Goal: Information Seeking & Learning: Learn about a topic

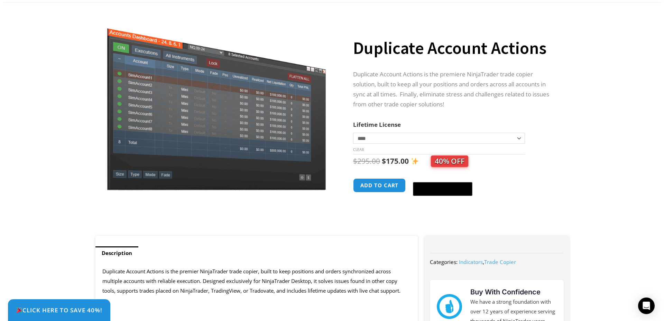
scroll to position [25, 0]
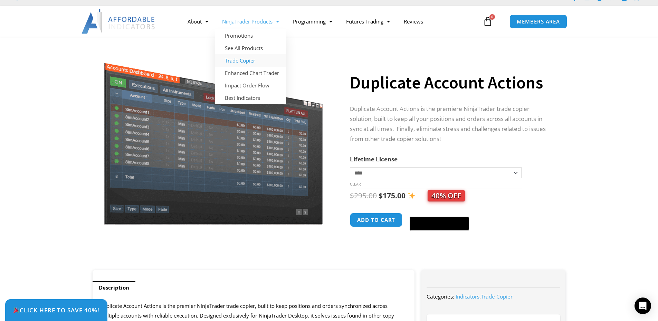
click at [251, 58] on link "Trade Copier" at bounding box center [250, 60] width 71 height 12
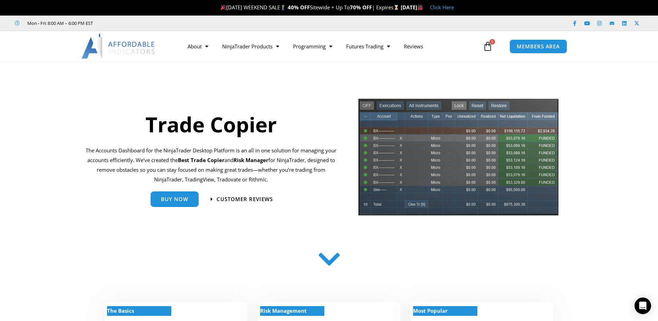
click at [239, 192] on div "Customer Reviews" at bounding box center [249, 199] width 95 height 22
click at [239, 197] on span "Customer Reviews" at bounding box center [245, 199] width 62 height 6
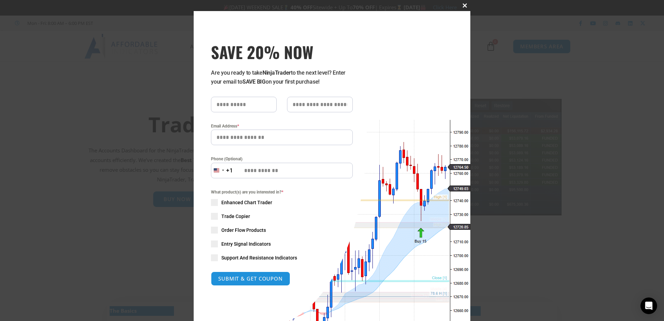
click at [461, 9] on button "Close this module" at bounding box center [464, 5] width 11 height 11
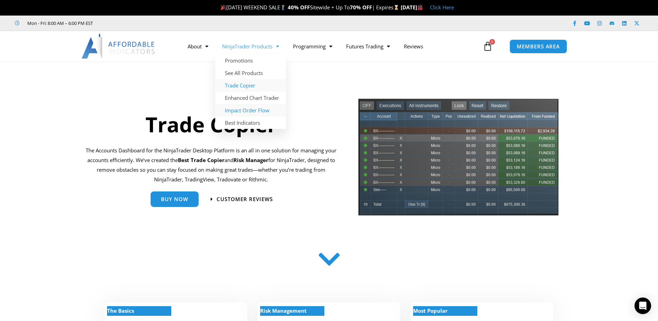
click at [253, 108] on link "Impact Order Flow" at bounding box center [250, 110] width 71 height 12
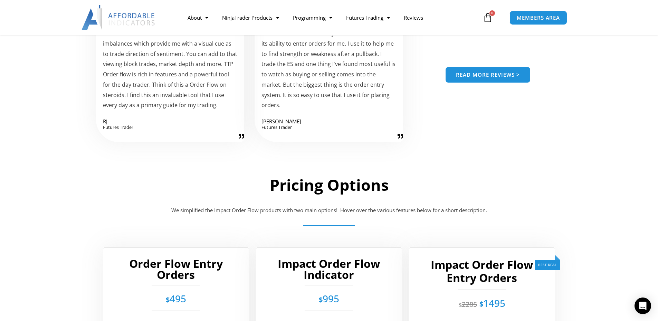
scroll to position [1210, 0]
